Goal: Download file/media

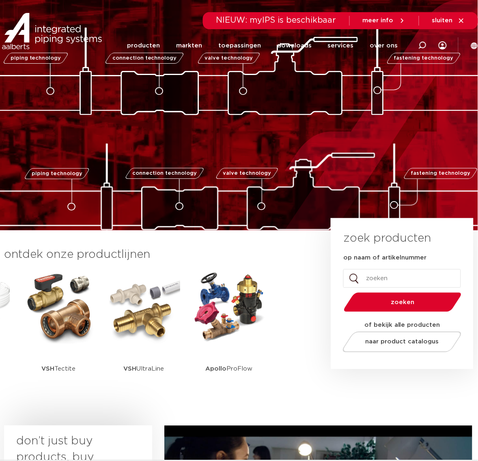
click at [415, 41] on div at bounding box center [422, 46] width 32 height 62
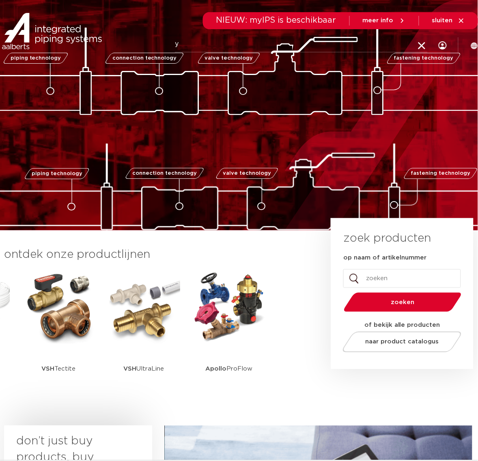
type input "y"
click button "Zoeken" at bounding box center [0, 0] width 0 height 0
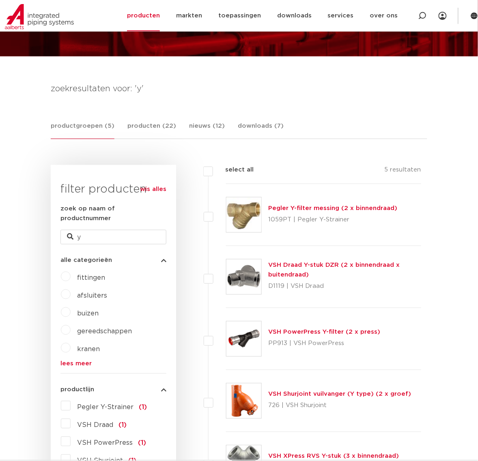
scroll to position [203, 0]
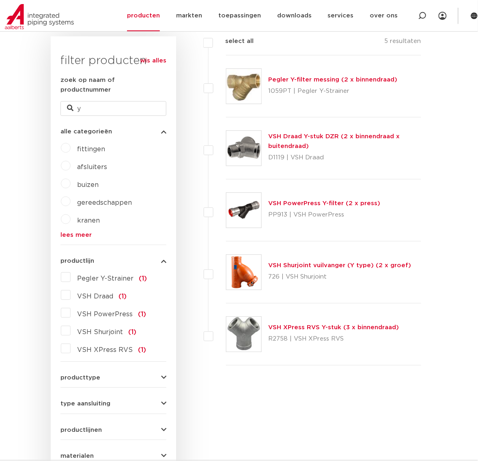
click at [248, 340] on img at bounding box center [243, 334] width 35 height 35
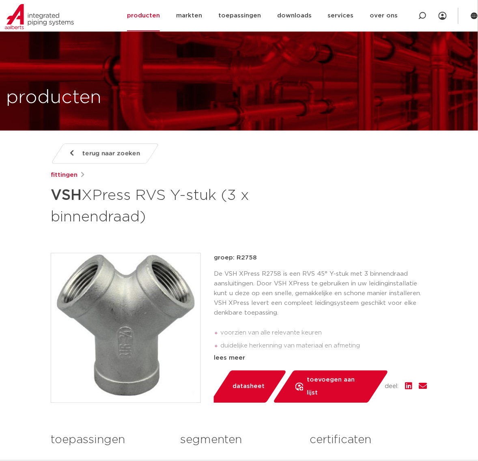
scroll to position [304, 0]
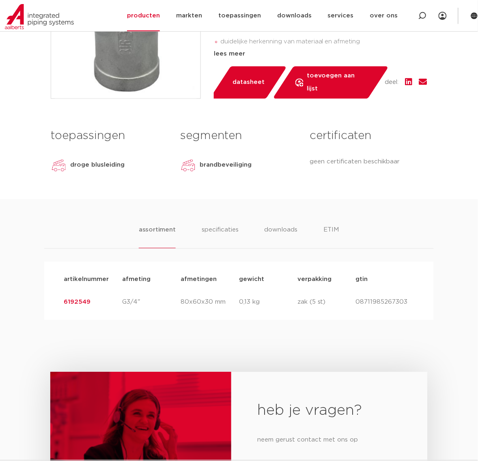
drag, startPoint x: 110, startPoint y: 314, endPoint x: 61, endPoint y: 312, distance: 48.8
click at [61, 312] on div "artikelnummer afmeting afmetingen gewicht verpakking gtin artikelnummer 6192549…" at bounding box center [239, 291] width 390 height 58
copy link "6192549"
click at [86, 302] on link "6192549" at bounding box center [77, 302] width 27 height 6
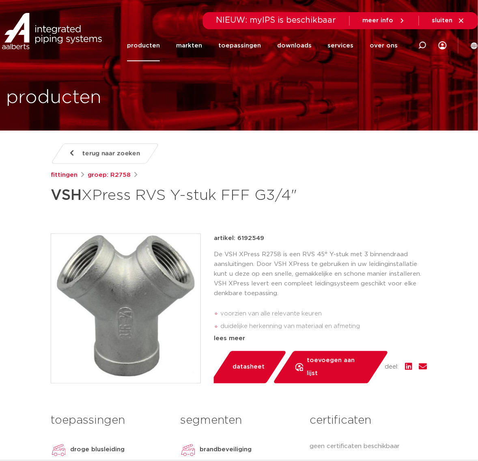
drag, startPoint x: 320, startPoint y: 185, endPoint x: -1, endPoint y: 197, distance: 320.8
copy h1 "VSH XPress RVS Y-stuk FFF G3/4""
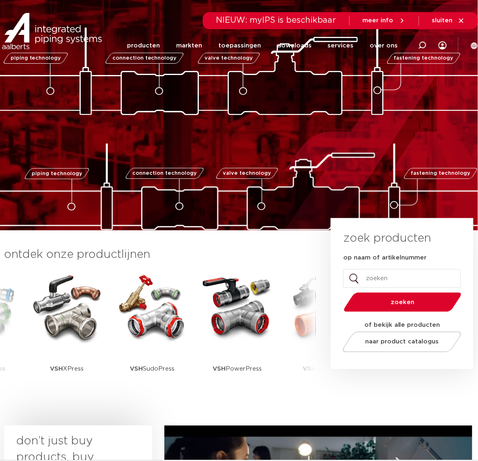
click at [420, 40] on div at bounding box center [422, 46] width 8 height 62
paste input "pompkoppelingen"
type input "p"
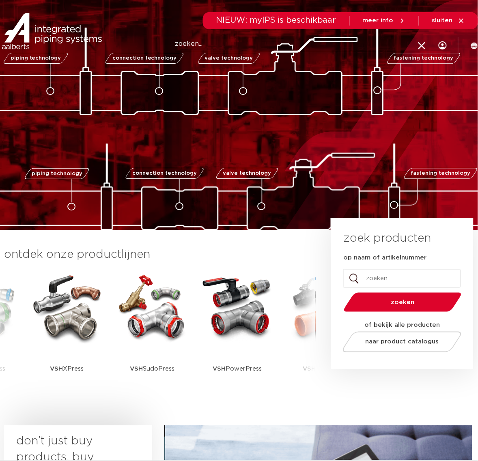
drag, startPoint x: 224, startPoint y: 33, endPoint x: 214, endPoint y: 39, distance: 12.2
click at [224, 33] on div "Zoeken NIEUW: myIPS is beschikbaar meer info sluiten producten markten toepassi…" at bounding box center [291, 31] width 373 height 62
click at [211, 39] on input "Zoeken" at bounding box center [301, 44] width 253 height 16
paste input "R2736"
type input "R2736"
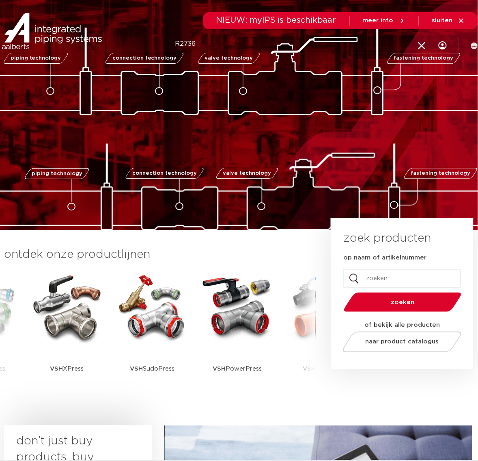
click button "Zoeken" at bounding box center [0, 0] width 0 height 0
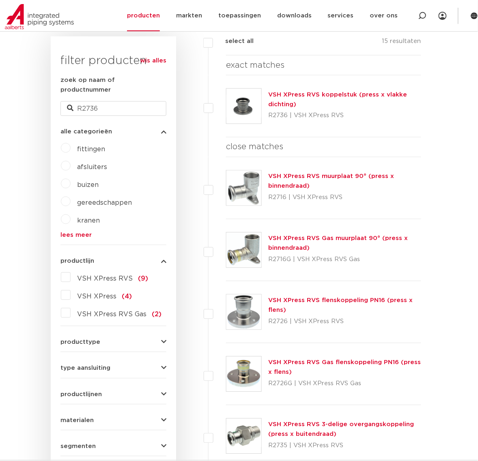
click at [230, 101] on img at bounding box center [243, 106] width 35 height 35
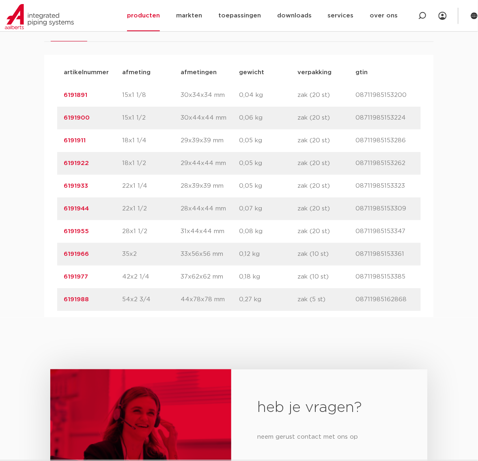
scroll to position [659, 0]
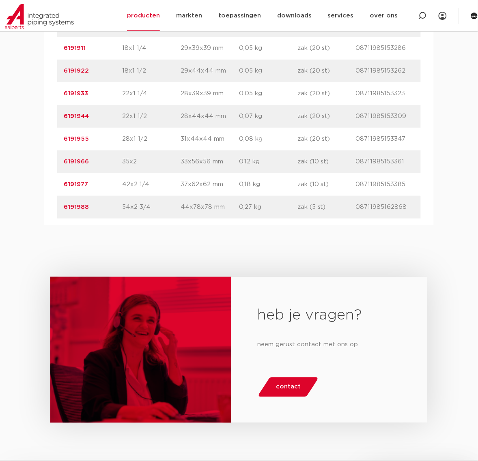
drag, startPoint x: 103, startPoint y: 206, endPoint x: 94, endPoint y: 206, distance: 8.5
click at [94, 206] on p "6191988" at bounding box center [93, 207] width 58 height 10
click at [78, 209] on link "6191988" at bounding box center [76, 207] width 25 height 6
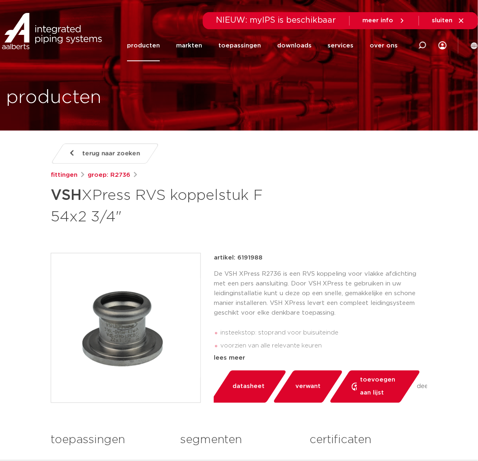
click at [237, 252] on div "terug naar zoeken [GEOGRAPHIC_DATA] groep: R2736 VSH XPress RVS koppelstuk F 54…" at bounding box center [239, 352] width 390 height 416
click at [258, 258] on p "artikel: 6191988" at bounding box center [238, 258] width 49 height 10
copy p "6191988"
drag, startPoint x: 156, startPoint y: 224, endPoint x: 30, endPoint y: 205, distance: 128.1
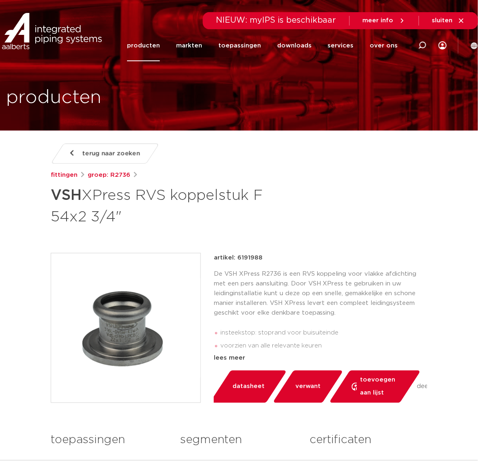
copy h1 "VSH XPress RVS koppelstuk F 54x2 3/4""
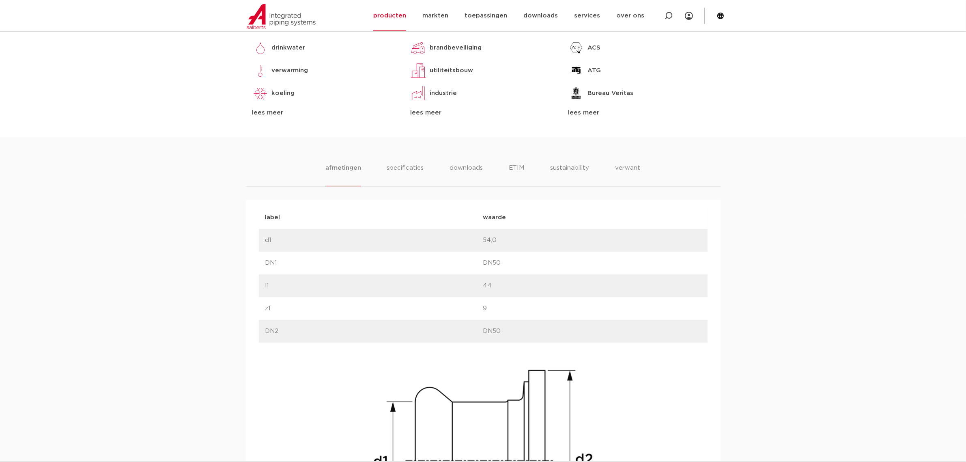
scroll to position [355, 0]
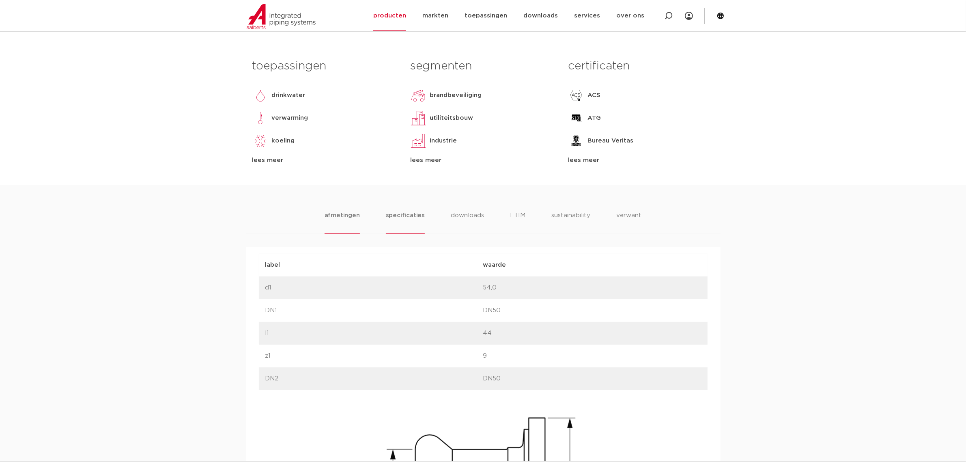
click at [409, 214] on li "specificaties" at bounding box center [405, 222] width 39 height 23
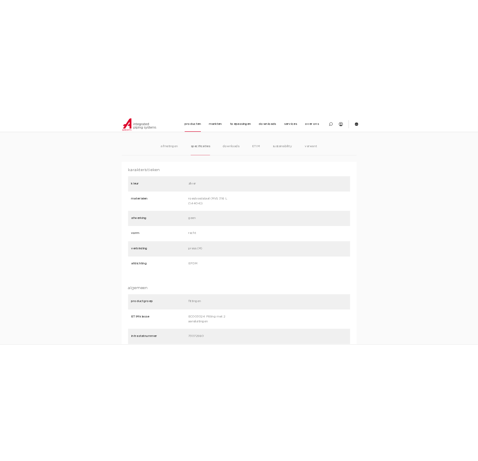
scroll to position [406, 0]
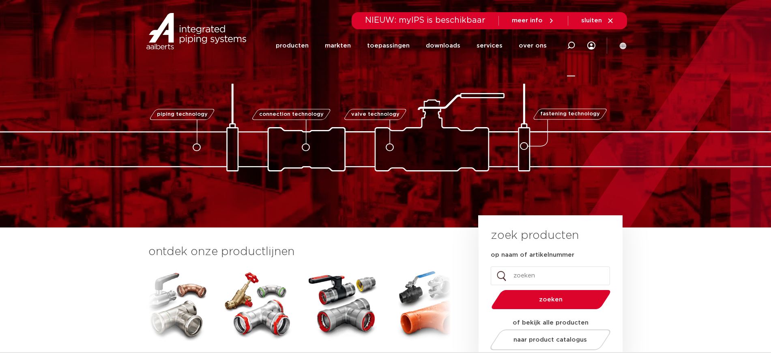
click at [575, 46] on icon at bounding box center [571, 46] width 10 height 10
paste input "• 6191988"
drag, startPoint x: 338, startPoint y: 48, endPoint x: 273, endPoint y: 45, distance: 65.4
click at [273, 45] on div "Zoeken • 6191988" at bounding box center [402, 45] width 377 height 23
type input "6191988"
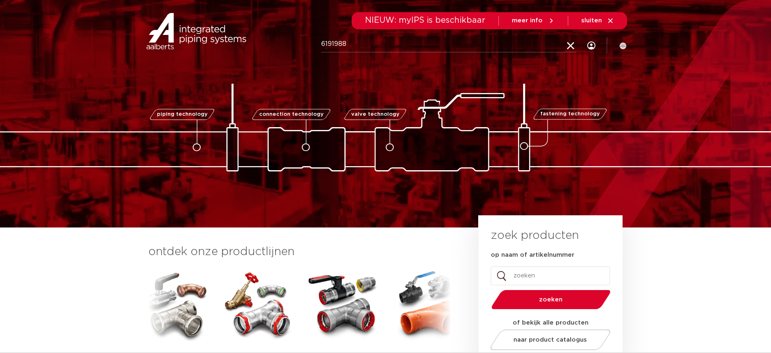
click button "Zoeken" at bounding box center [0, 0] width 0 height 0
click at [574, 45] on icon at bounding box center [571, 45] width 8 height 8
paste input "• 6191988"
drag, startPoint x: 334, startPoint y: 45, endPoint x: 286, endPoint y: 47, distance: 47.9
click at [286, 47] on div "Zoeken • 6191988" at bounding box center [402, 45] width 377 height 23
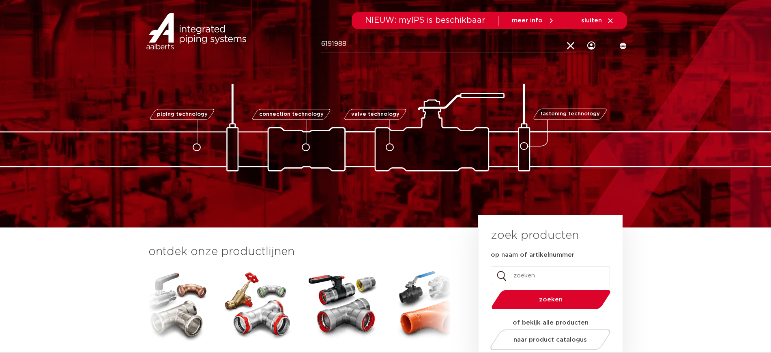
type input "6191988"
click button "Zoeken" at bounding box center [0, 0] width 0 height 0
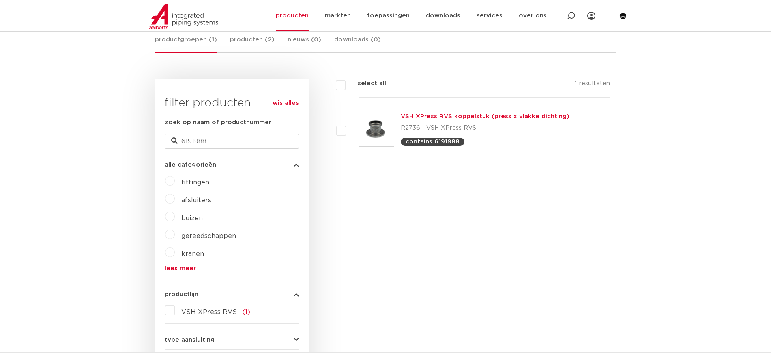
scroll to position [101, 0]
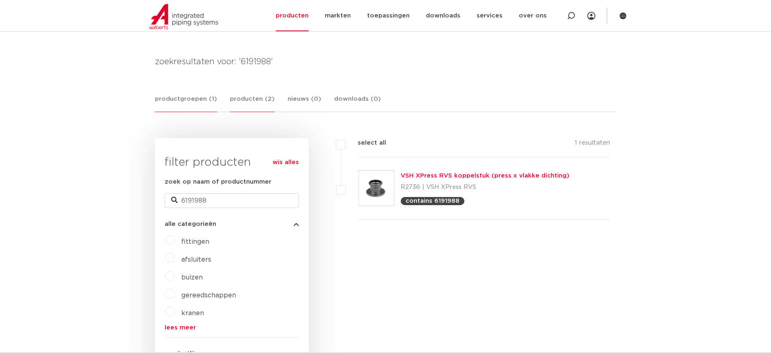
click at [240, 103] on link "producten (2)" at bounding box center [252, 103] width 45 height 18
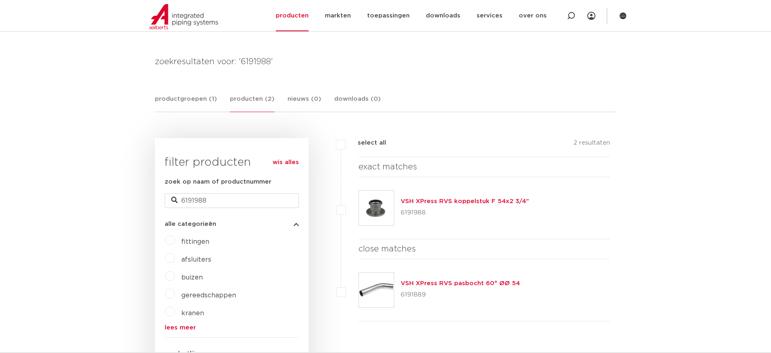
click at [510, 197] on div "VSH XPress RVS koppelstuk F 54x2 3/4" 6191988" at bounding box center [465, 207] width 128 height 23
click at [497, 200] on link "VSH XPress RVS koppelstuk F 54x2 3/4"" at bounding box center [465, 201] width 128 height 6
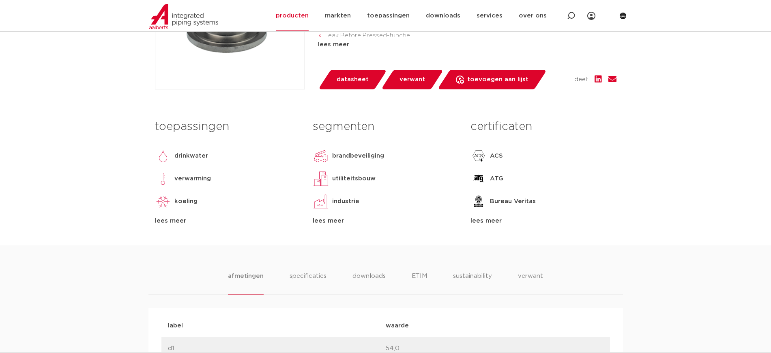
scroll to position [101, 0]
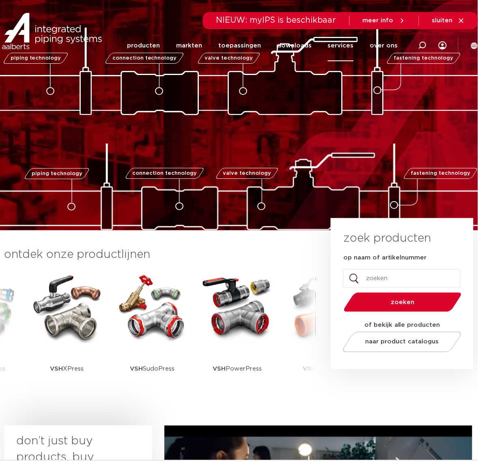
click at [342, 39] on link "services" at bounding box center [341, 45] width 26 height 31
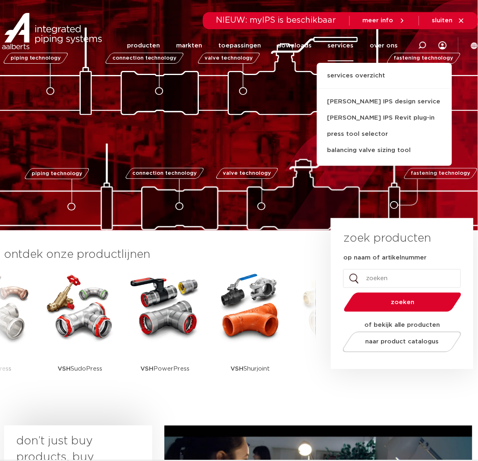
click at [420, 38] on div at bounding box center [422, 46] width 8 height 62
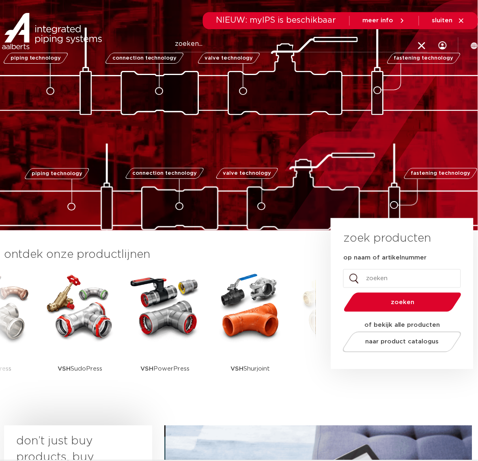
click at [349, 43] on input "Zoeken" at bounding box center [301, 44] width 253 height 16
click at [428, 43] on div at bounding box center [422, 45] width 16 height 20
click at [343, 49] on link "services" at bounding box center [341, 45] width 26 height 31
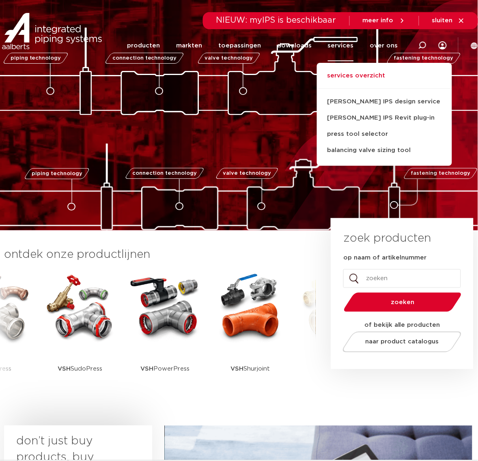
click at [380, 78] on link "services overzicht" at bounding box center [384, 80] width 135 height 18
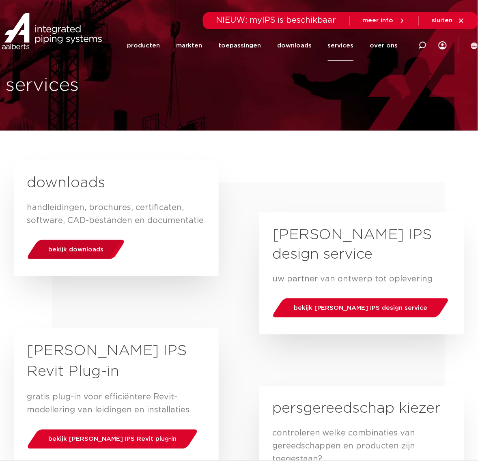
click at [101, 248] on span "bekijk downloads" at bounding box center [75, 250] width 55 height 6
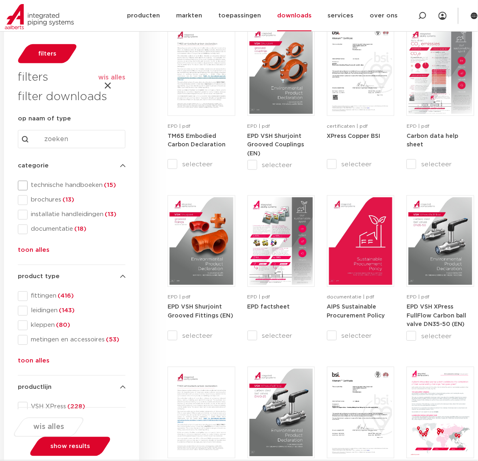
click at [80, 189] on span "technische handboeken (15)" at bounding box center [77, 186] width 98 height 8
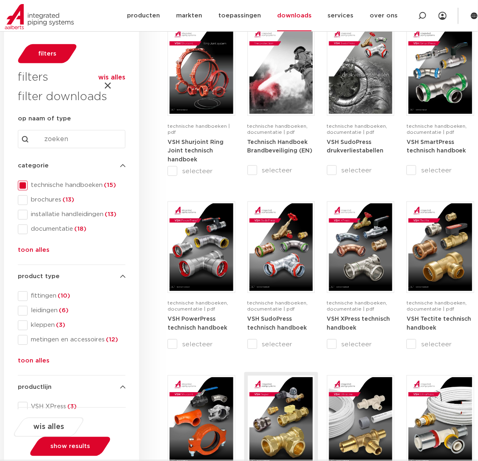
click at [311, 389] on img at bounding box center [281, 422] width 63 height 88
click at [422, 19] on icon at bounding box center [422, 16] width 8 height 8
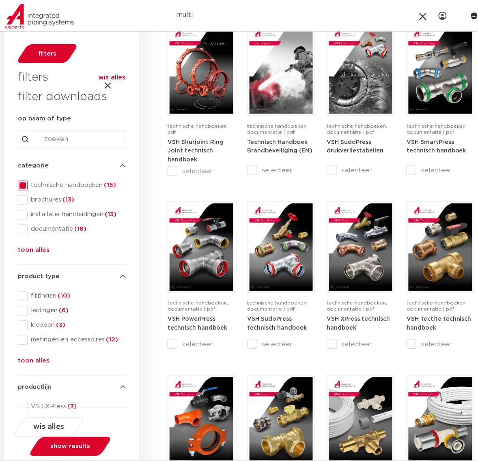
type input "multi"
click button "Zoeken" at bounding box center [0, 0] width 0 height 0
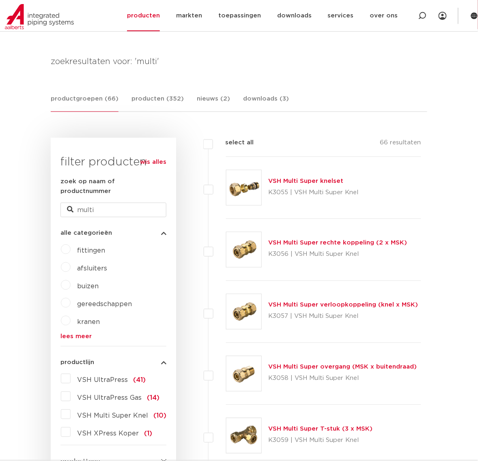
click at [286, 181] on link "VSH Multi Super knelset" at bounding box center [305, 181] width 75 height 6
